Goal: Find specific page/section: Find specific page/section

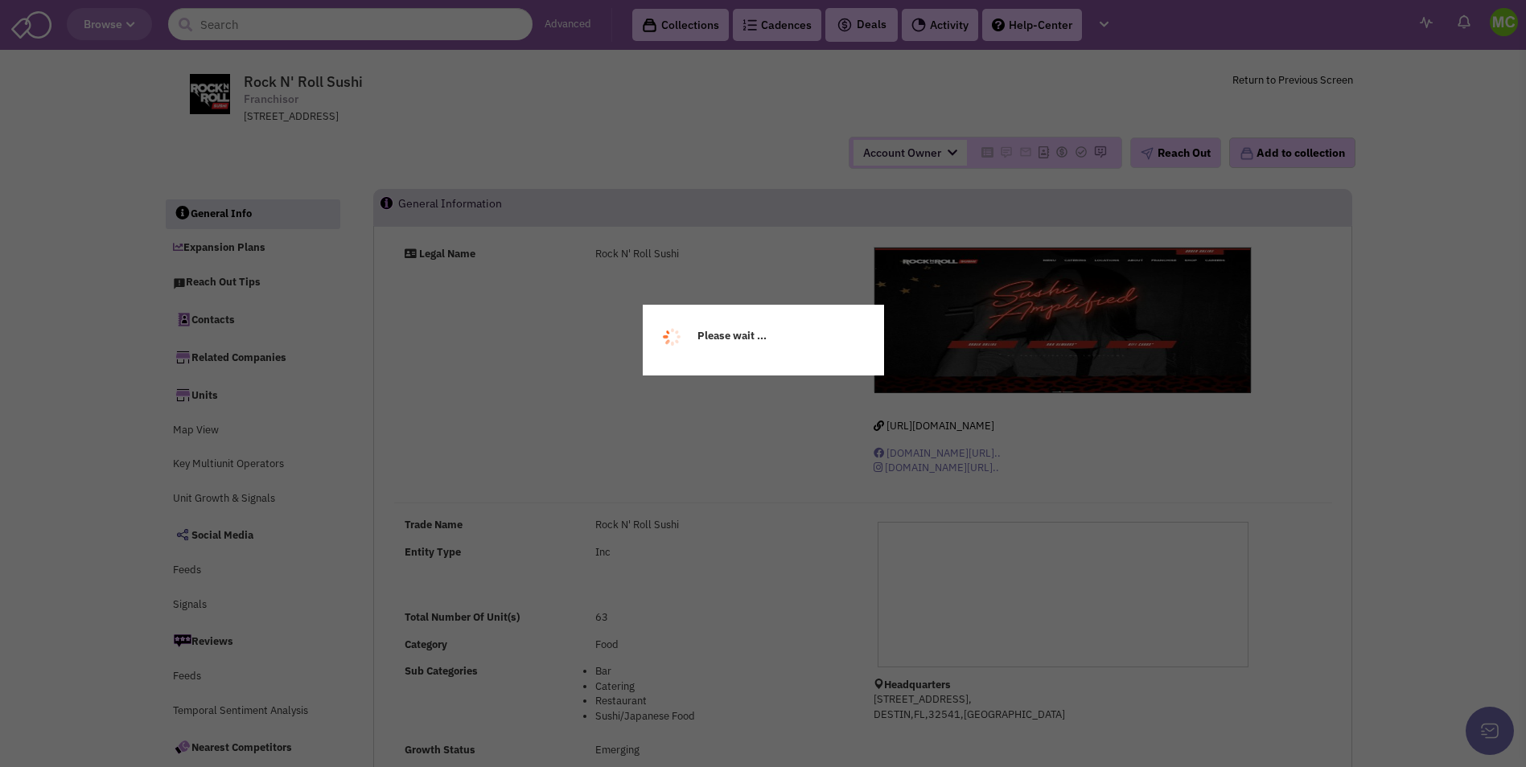
select select
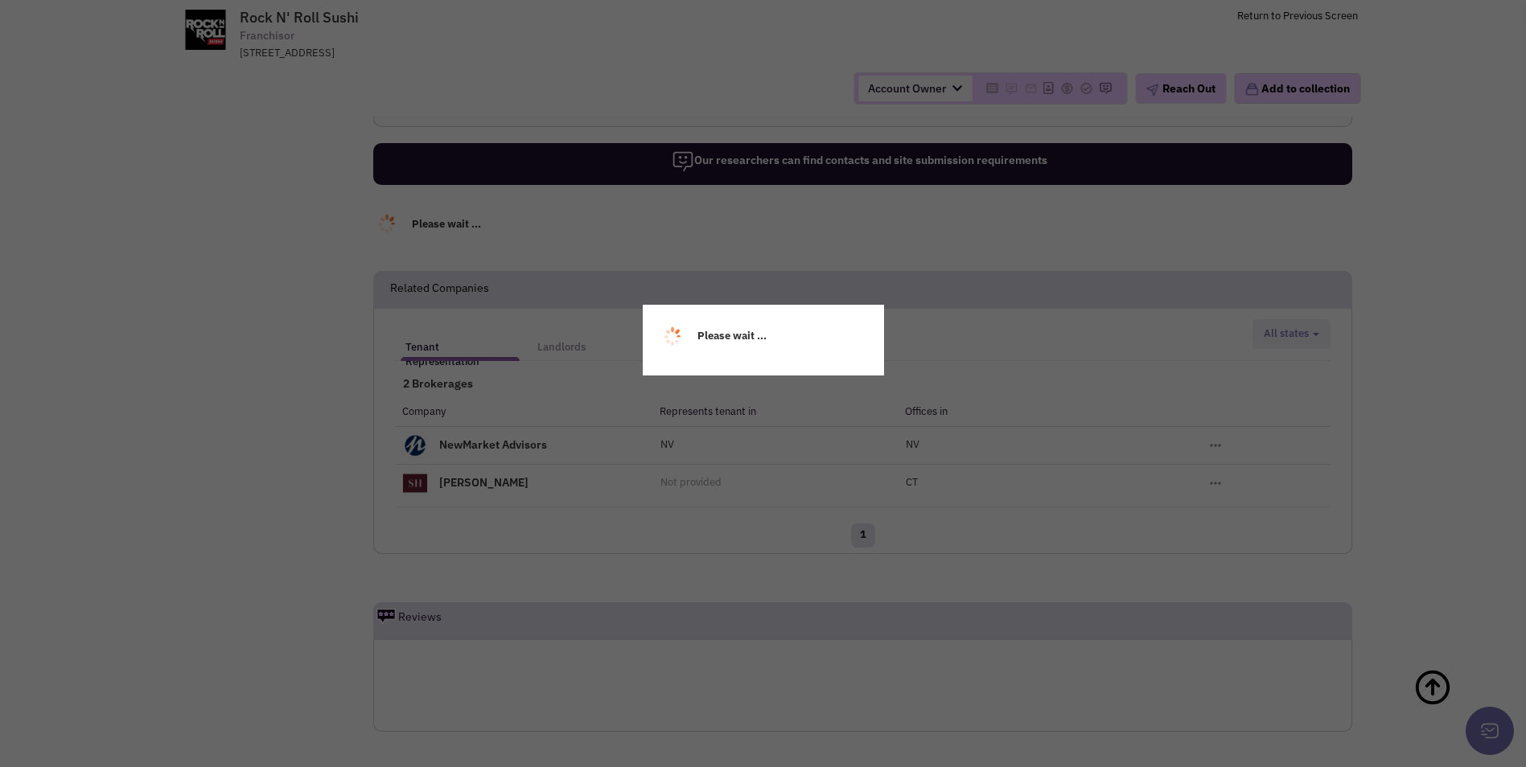
select select
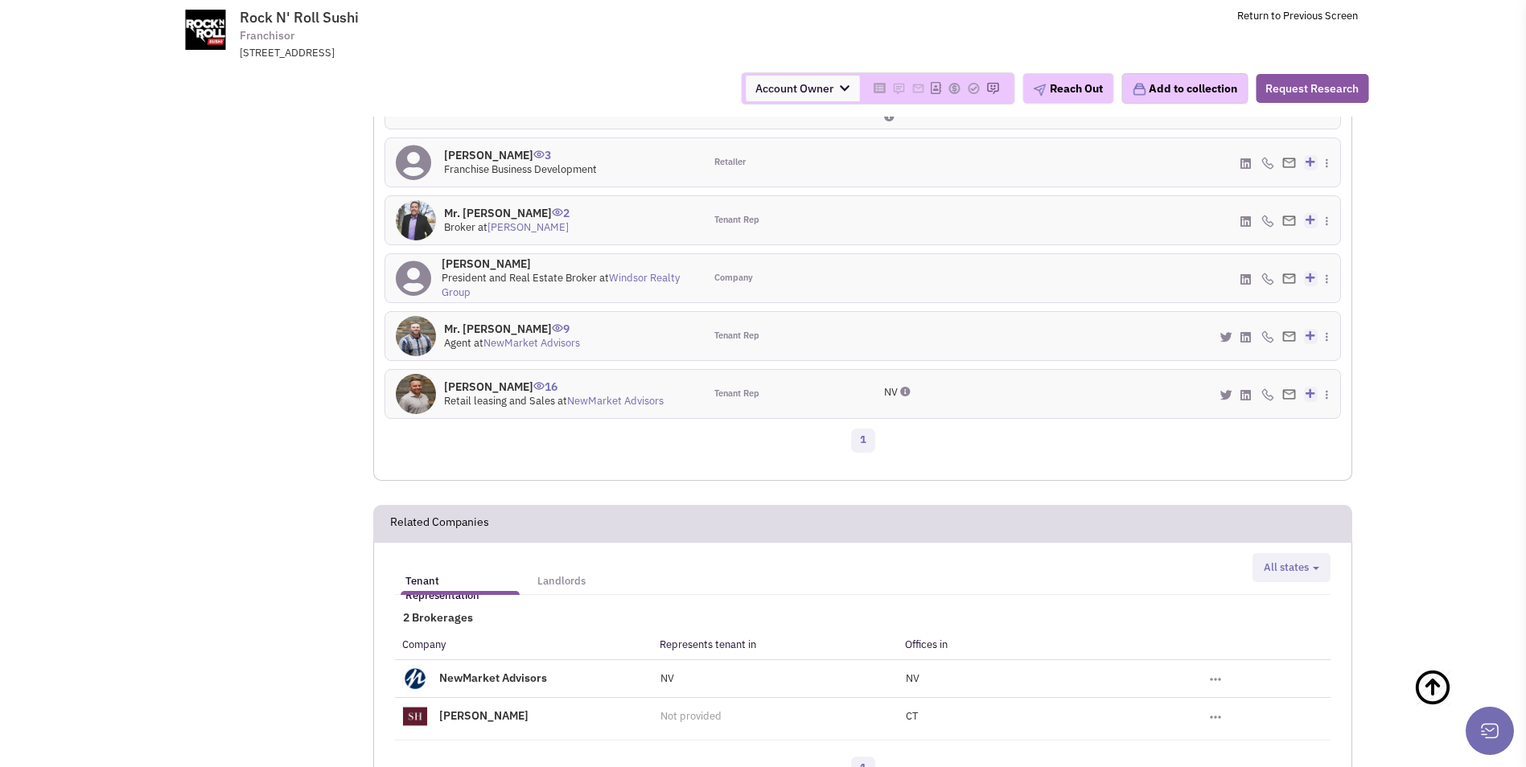
scroll to position [1248, 0]
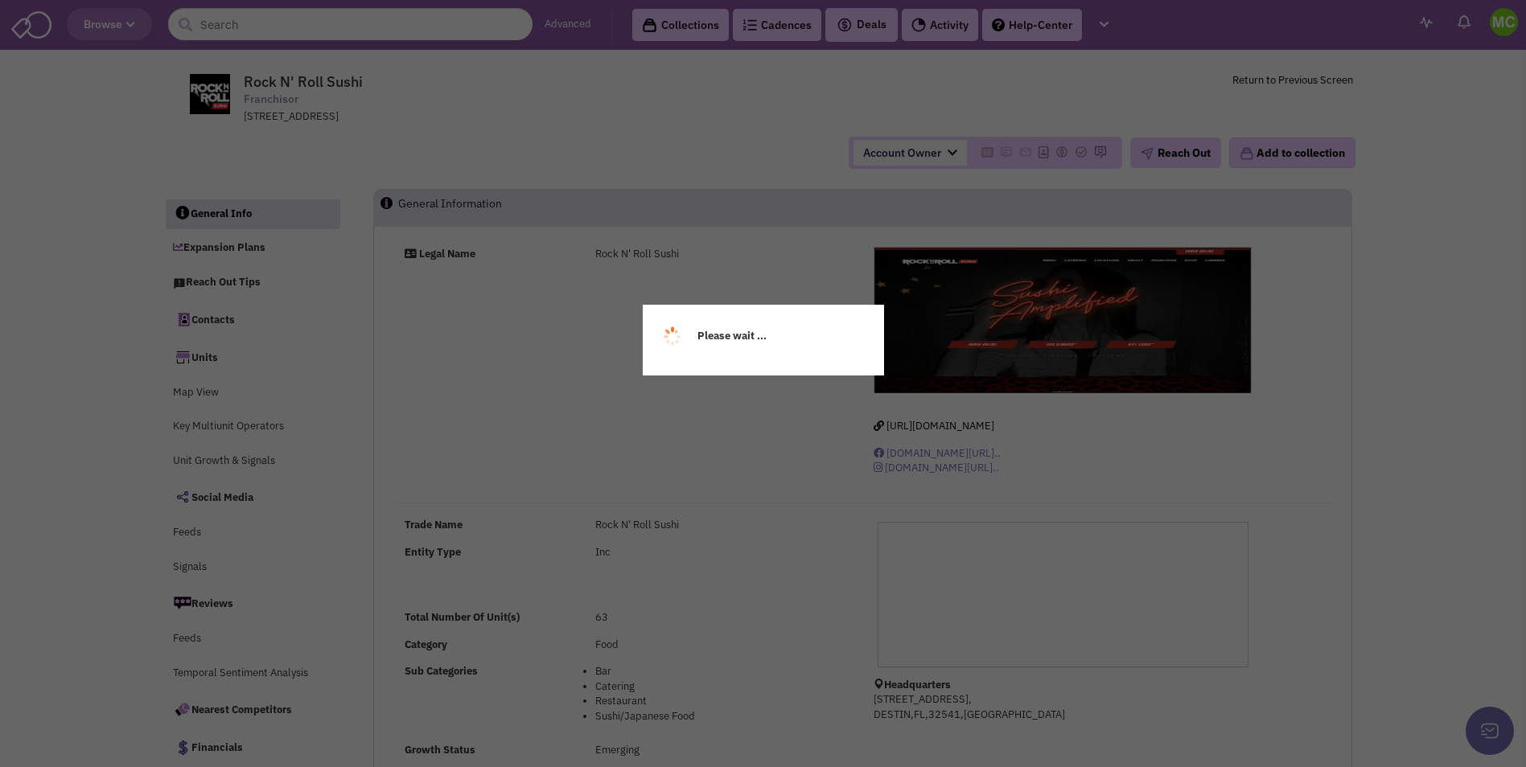
select select
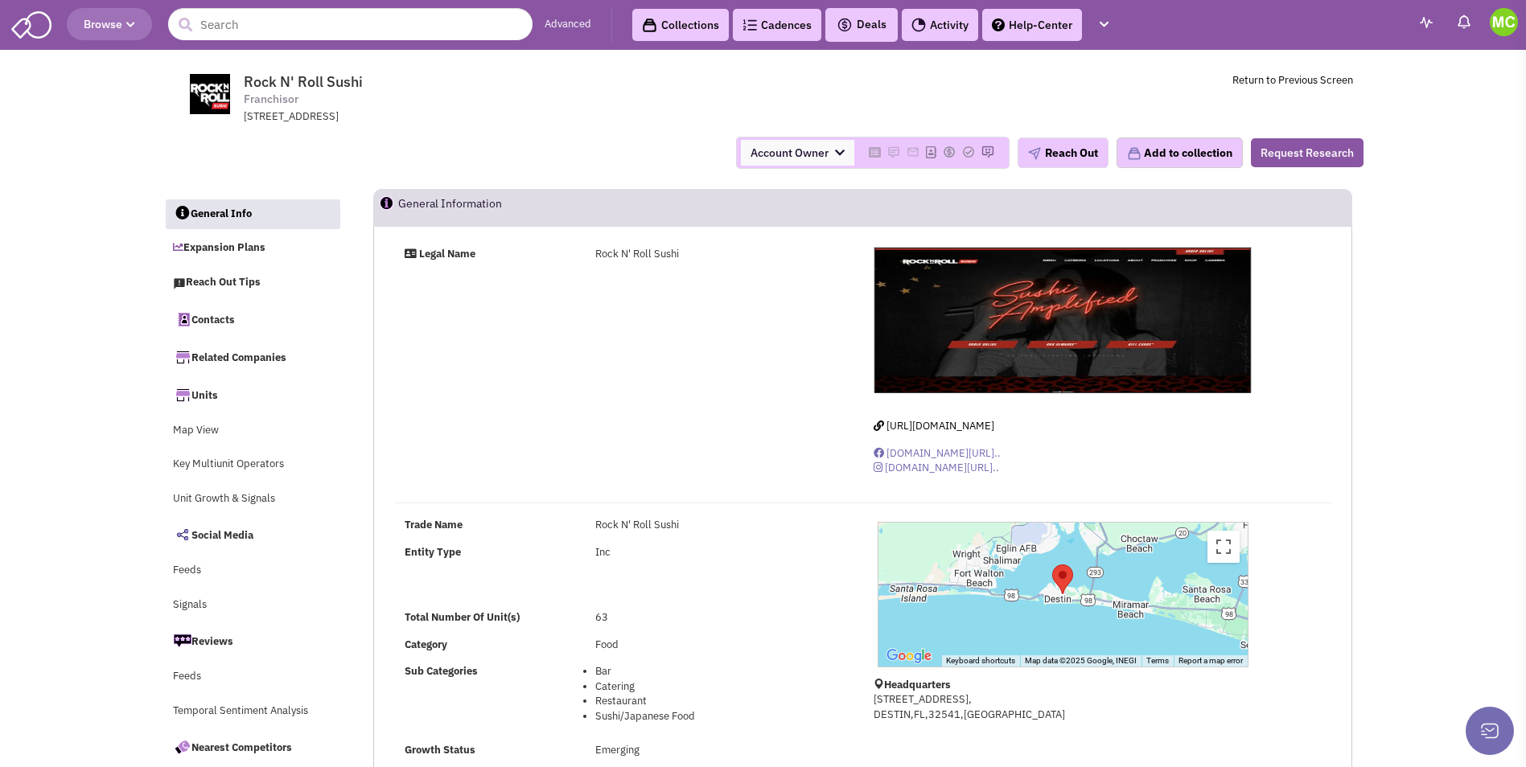
click at [552, 22] on link "Advanced" at bounding box center [567, 24] width 47 height 15
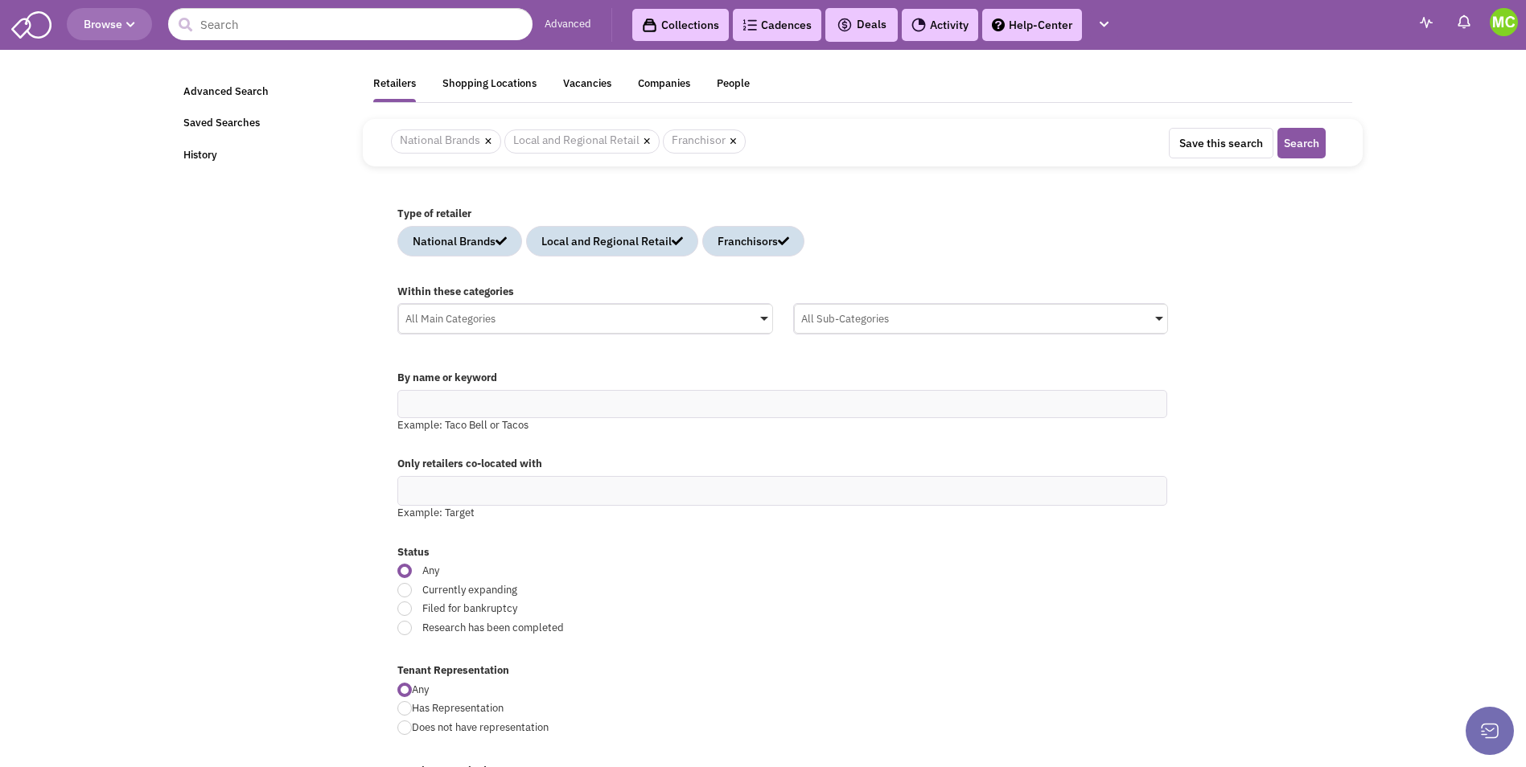
click at [35, 26] on img at bounding box center [31, 23] width 40 height 31
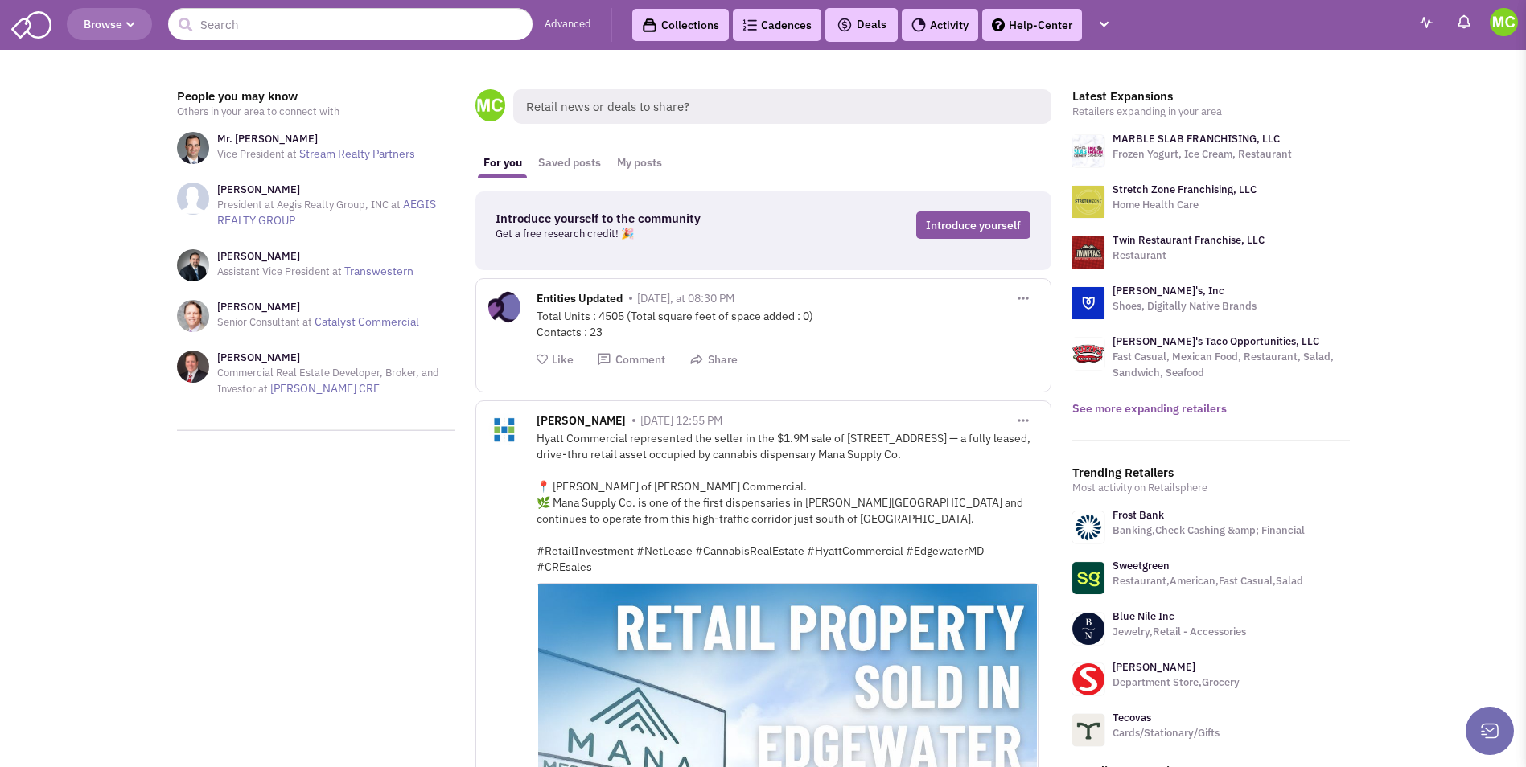
click at [1136, 412] on link "See more expanding retailers" at bounding box center [1149, 408] width 154 height 14
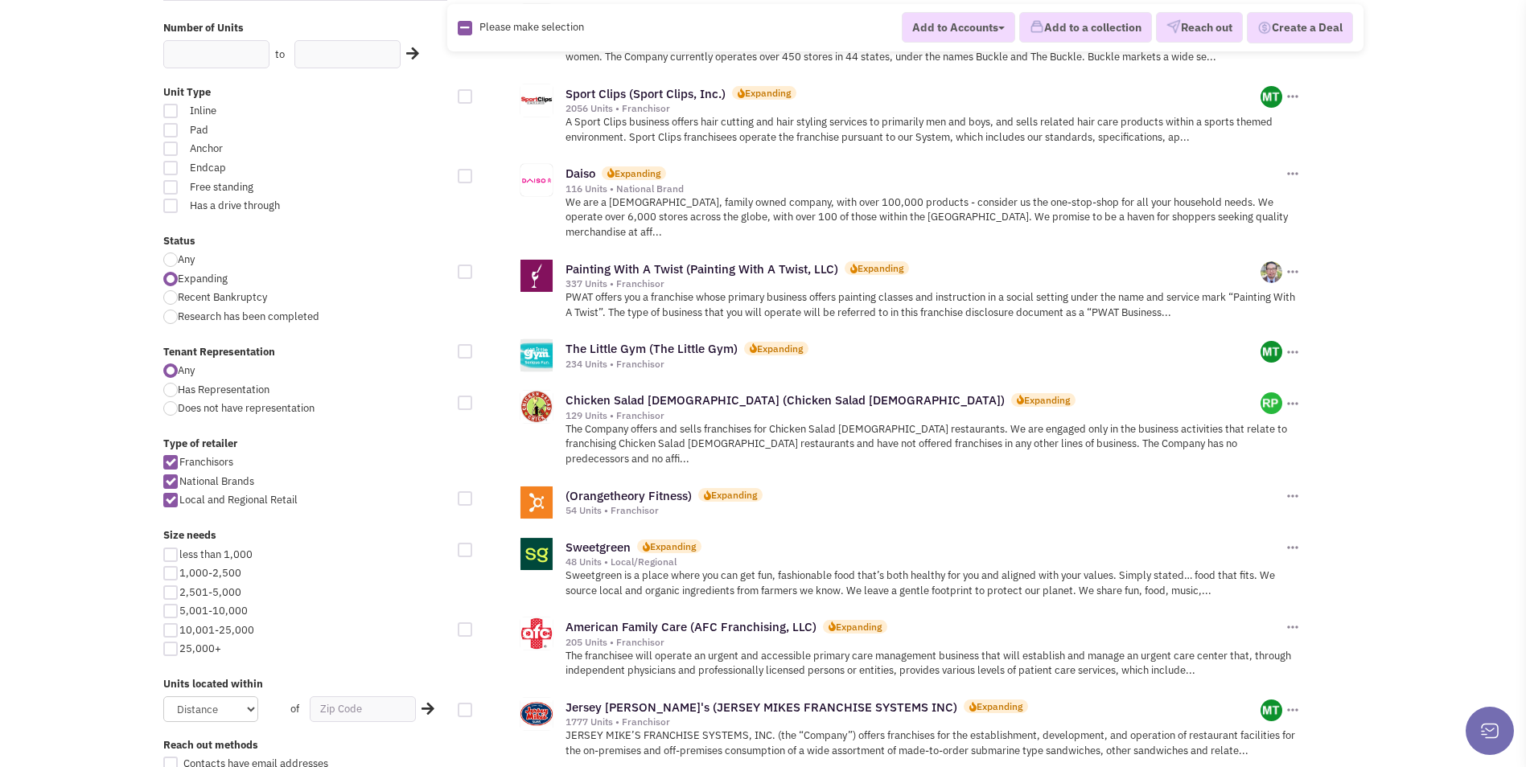
scroll to position [402, 0]
